Goal: Check status

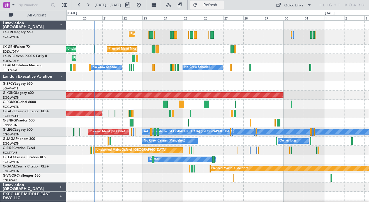
click at [222, 5] on span "Refresh" at bounding box center [210, 5] width 23 height 4
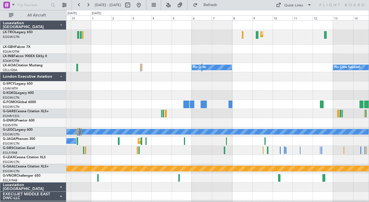
click at [0, 169] on html "[DATE] - [DATE] Refresh Quick Links All Aircraft Planned [GEOGRAPHIC_DATA] Plan…" at bounding box center [184, 101] width 369 height 202
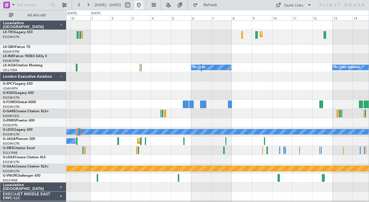
click at [143, 7] on button at bounding box center [138, 5] width 9 height 9
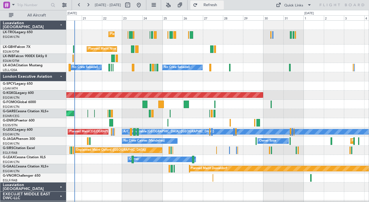
click at [222, 7] on span "Refresh" at bounding box center [210, 5] width 23 height 4
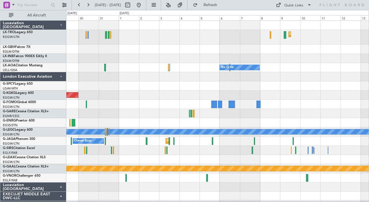
click at [155, 107] on div at bounding box center [217, 104] width 302 height 9
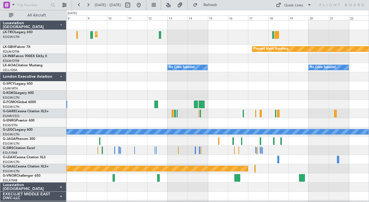
click at [144, 89] on div at bounding box center [217, 85] width 302 height 9
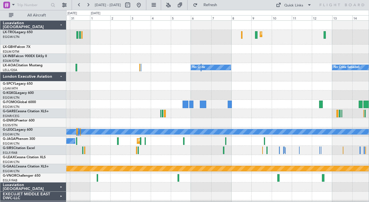
click at [271, 95] on div "AOG Maint [GEOGRAPHIC_DATA] (Ataturk)" at bounding box center [217, 95] width 302 height 9
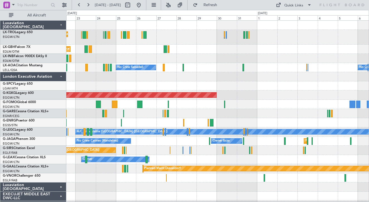
click at [235, 51] on div "Planned Maint Nice ([GEOGRAPHIC_DATA]) Unplanned Maint [GEOGRAPHIC_DATA] ([GEOG…" at bounding box center [217, 49] width 302 height 9
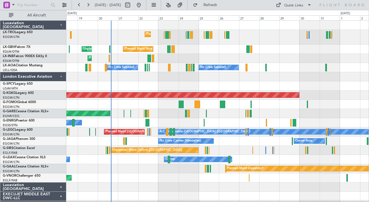
click at [317, 51] on div "Planned Maint Nice ([GEOGRAPHIC_DATA]) Unplanned Maint [GEOGRAPHIC_DATA] ([GEOG…" at bounding box center [217, 49] width 302 height 9
click at [219, 4] on span "Refresh" at bounding box center [210, 5] width 23 height 4
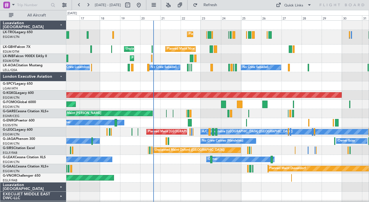
click at [339, 103] on div "Planned Maint [GEOGRAPHIC_DATA] ([GEOGRAPHIC_DATA]) Unplanned Maint [GEOGRAPHIC…" at bounding box center [217, 134] width 302 height 226
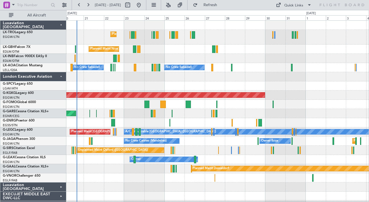
click at [222, 142] on div "No Crew Cannes (Mandelieu) Owner Ibiza Planned Maint [GEOGRAPHIC_DATA] ([GEOGRA…" at bounding box center [217, 140] width 302 height 9
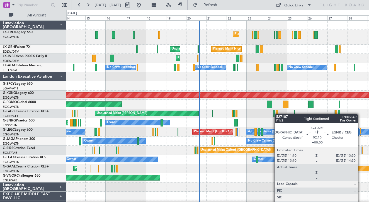
click at [277, 114] on div at bounding box center [277, 114] width 2 height 8
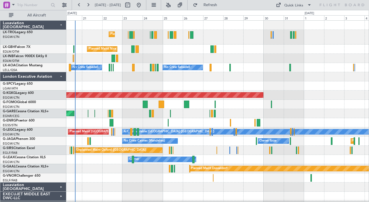
click at [155, 82] on div "Planned Maint [GEOGRAPHIC_DATA] ([GEOGRAPHIC_DATA]) [GEOGRAPHIC_DATA] ([GEOGRAP…" at bounding box center [217, 134] width 302 height 226
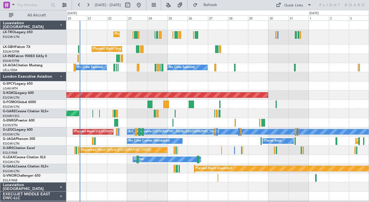
click at [255, 40] on div "Planned Maint [GEOGRAPHIC_DATA] ([GEOGRAPHIC_DATA])" at bounding box center [217, 37] width 302 height 15
